Goal: Information Seeking & Learning: Learn about a topic

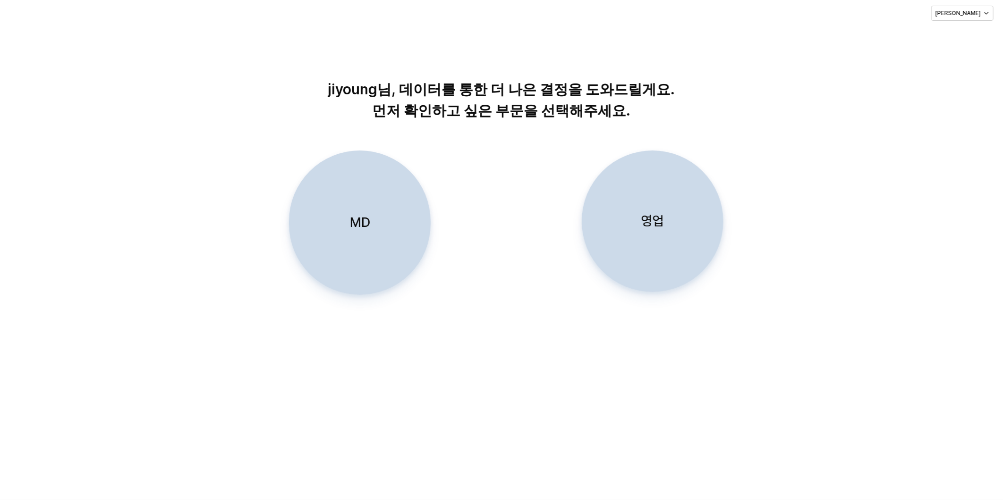
click at [343, 216] on div "MD" at bounding box center [359, 222] width 133 height 143
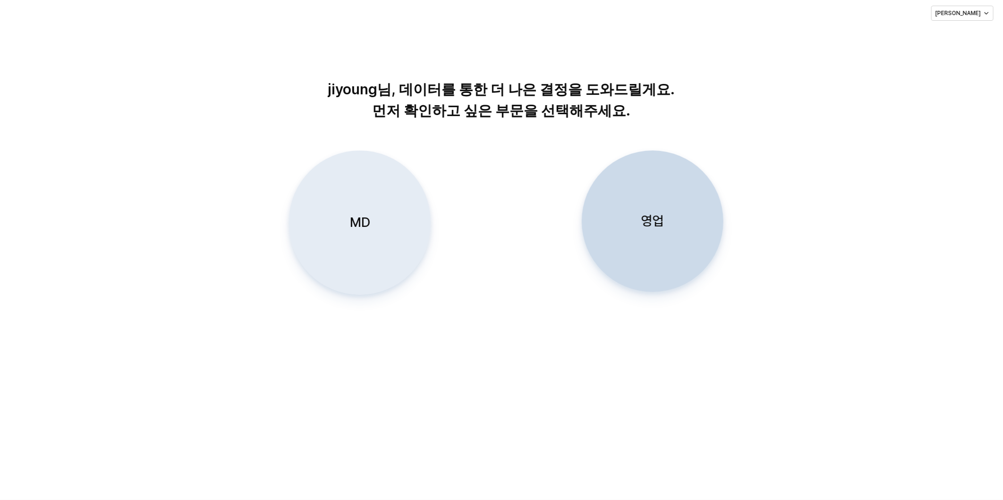
click at [391, 223] on div "MD" at bounding box center [359, 222] width 133 height 143
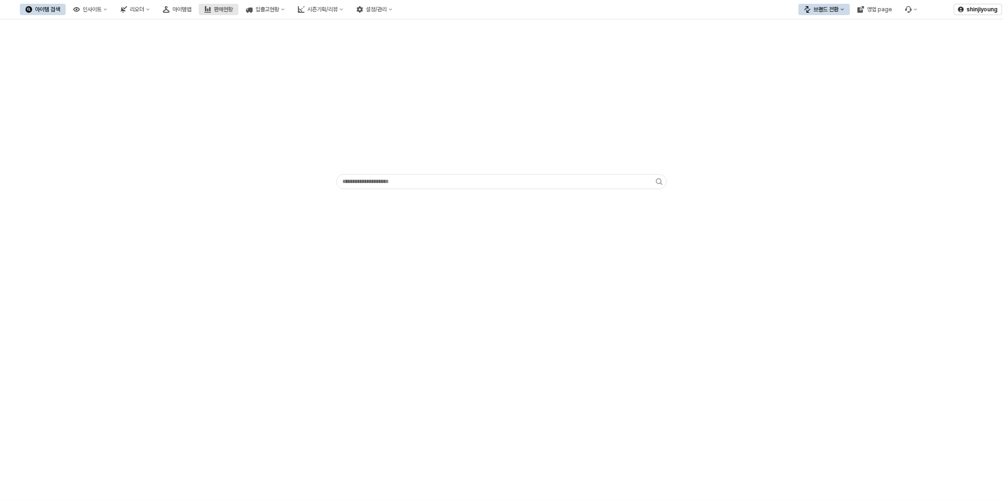
click at [233, 6] on div "판매현황" at bounding box center [223, 9] width 19 height 7
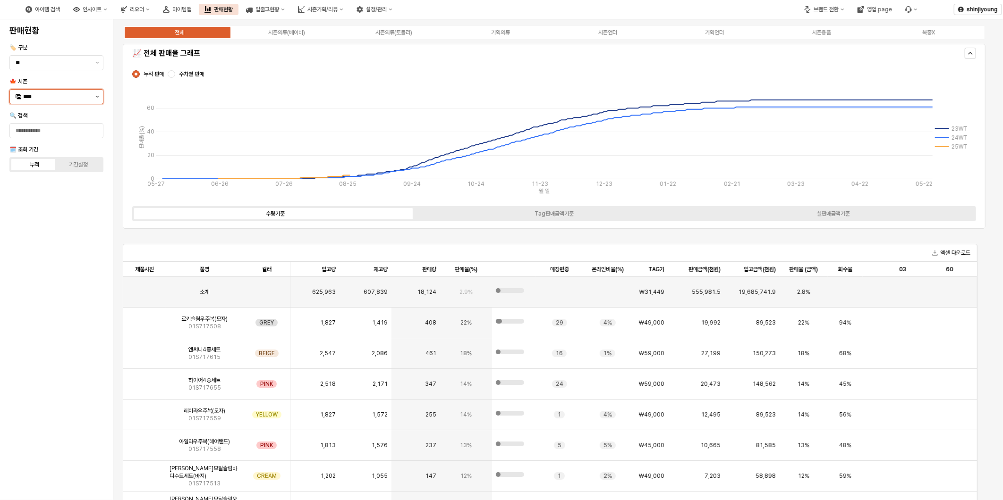
click at [101, 98] on button "제안 사항 표시" at bounding box center [97, 97] width 11 height 14
click at [55, 210] on div "25SM" at bounding box center [57, 213] width 68 height 8
type input "****"
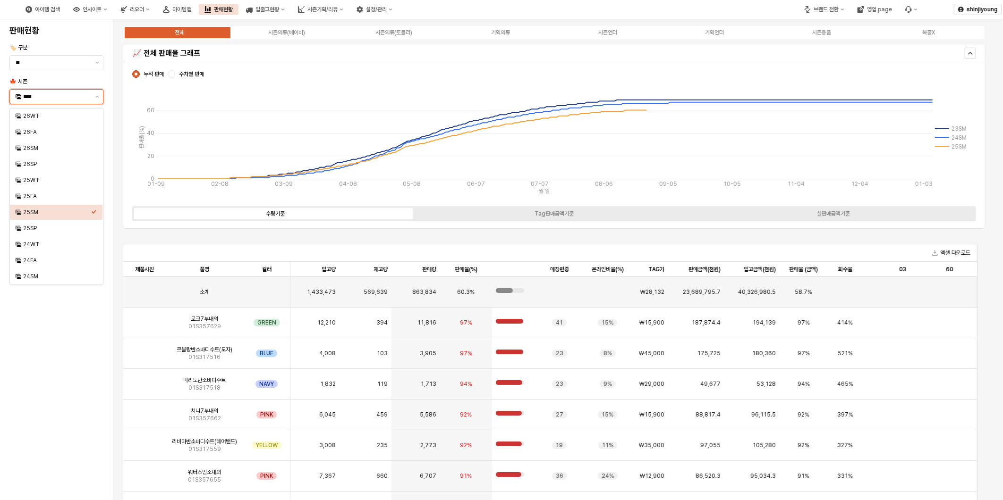
click at [64, 213] on div "25SM" at bounding box center [57, 213] width 68 height 8
click at [296, 30] on div "시즌의류(베이비)" at bounding box center [286, 32] width 37 height 7
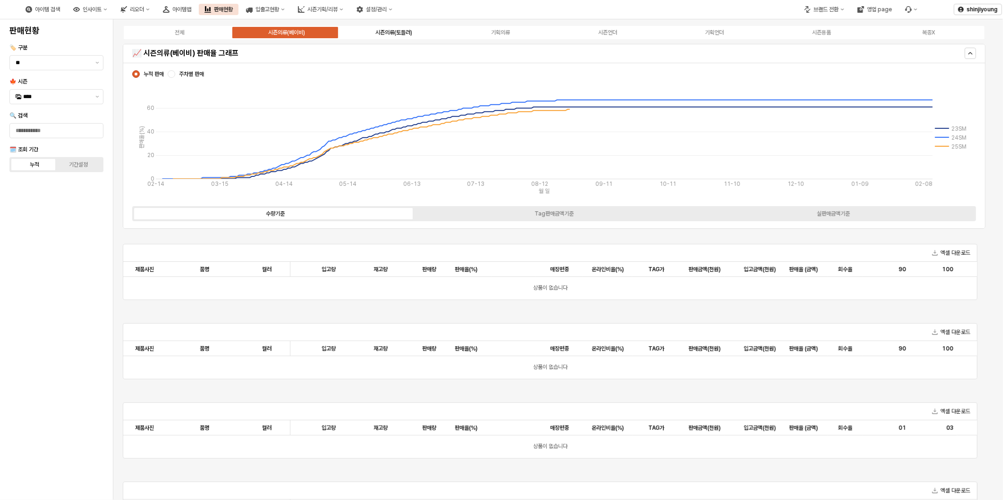
click at [385, 32] on div "시즌의류(토들러)" at bounding box center [393, 32] width 37 height 7
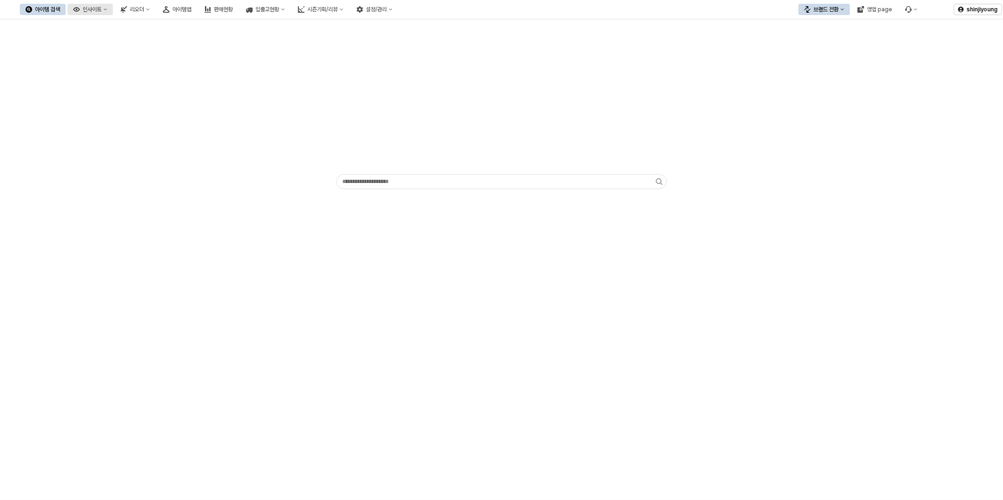
click at [113, 13] on button "인사이트" at bounding box center [89, 9] width 45 height 11
click at [135, 74] on div "판매율 - 시즌" at bounding box center [141, 75] width 50 height 8
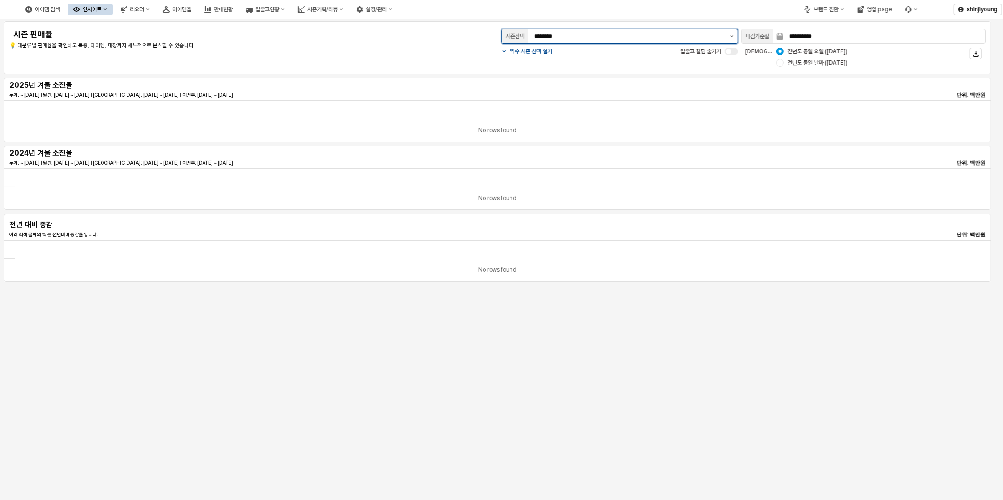
click at [734, 35] on button "제안 사항 표시" at bounding box center [731, 36] width 11 height 14
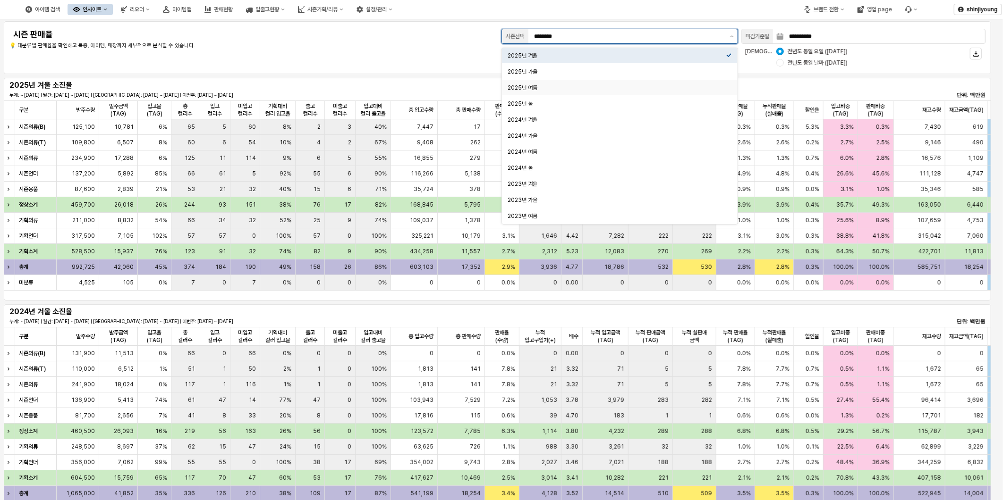
click at [532, 89] on div "2025년 여름" at bounding box center [616, 88] width 219 height 8
type input "********"
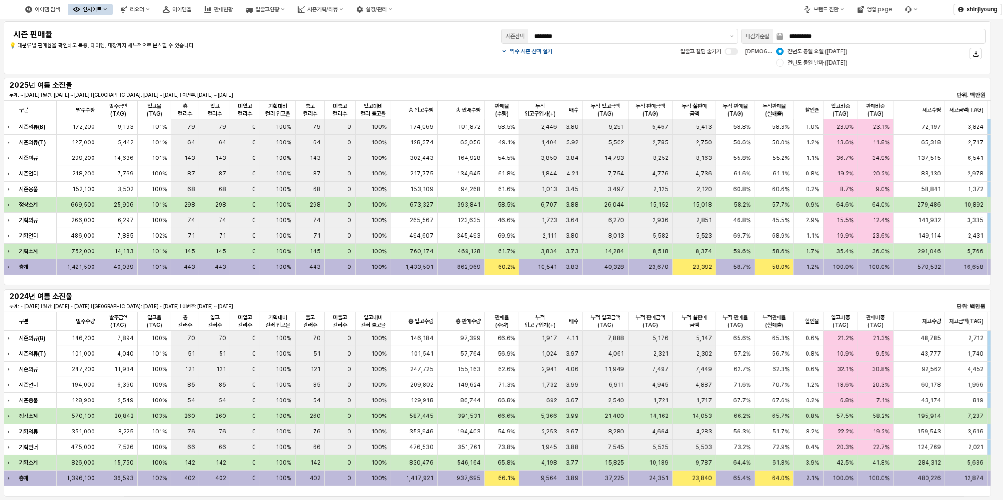
click at [385, 59] on div "**********" at bounding box center [497, 48] width 976 height 42
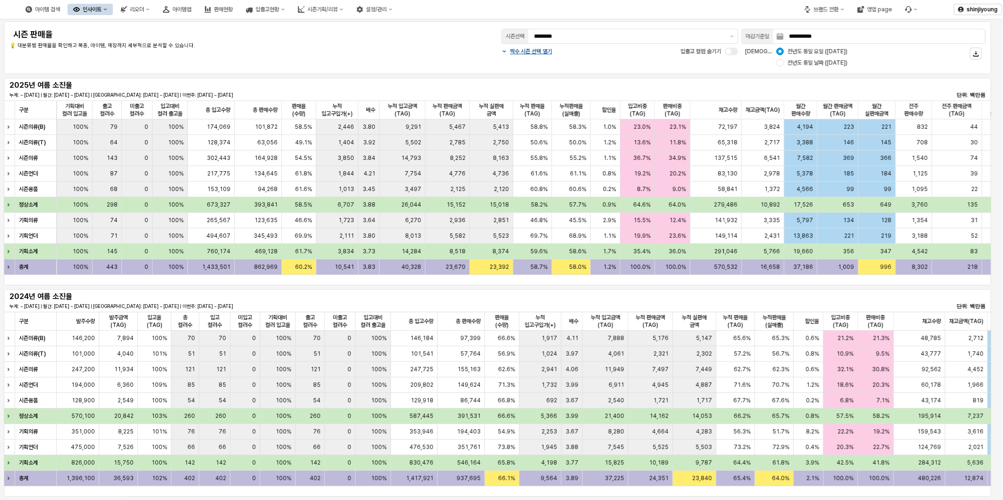
scroll to position [0, 203]
